Goal: Transaction & Acquisition: Subscribe to service/newsletter

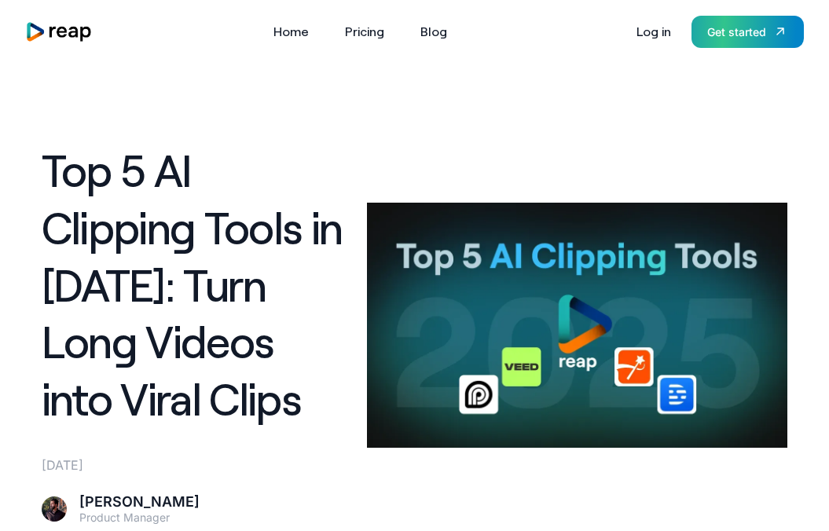
click at [750, 27] on div "Get started" at bounding box center [736, 32] width 59 height 17
click at [366, 30] on link "Pricing" at bounding box center [364, 31] width 55 height 25
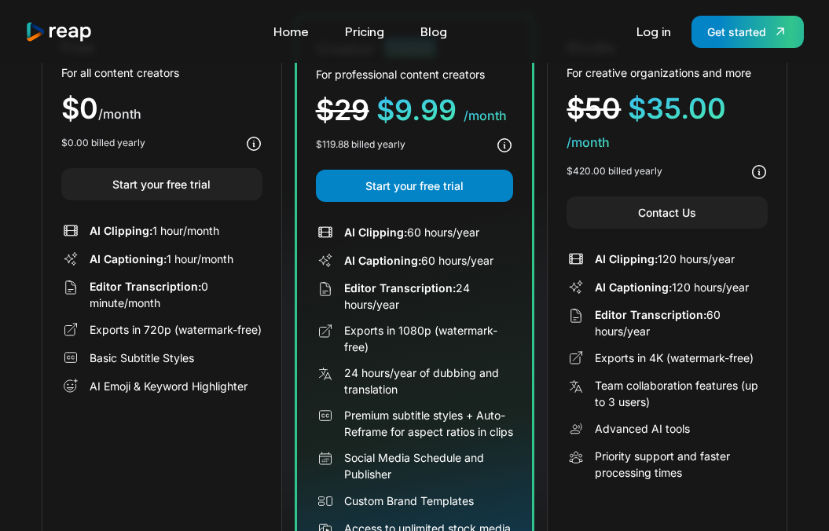
scroll to position [236, 0]
